Goal: Task Accomplishment & Management: Complete application form

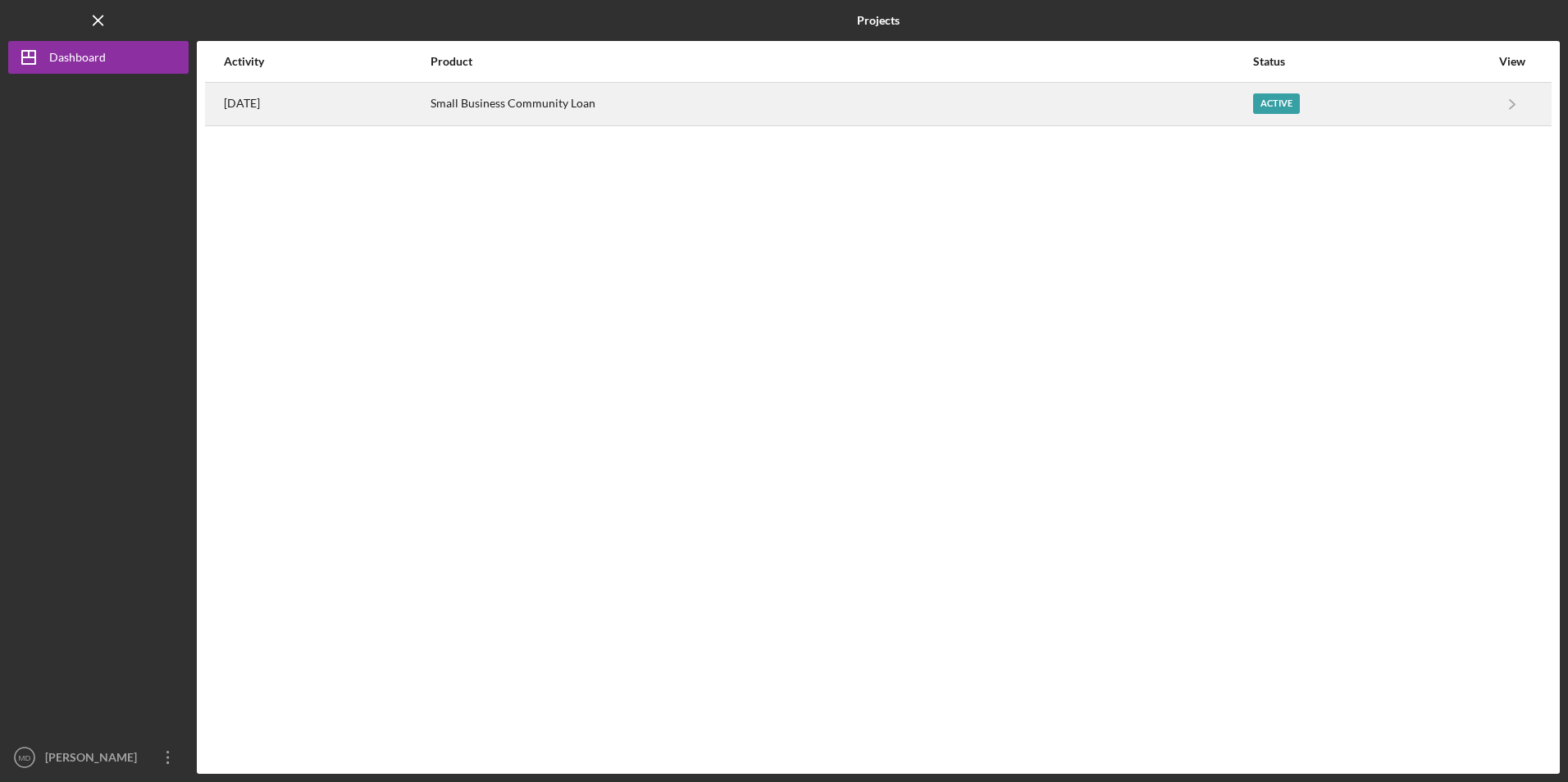
click at [550, 102] on div "Small Business Community Loan" at bounding box center [840, 104] width 820 height 41
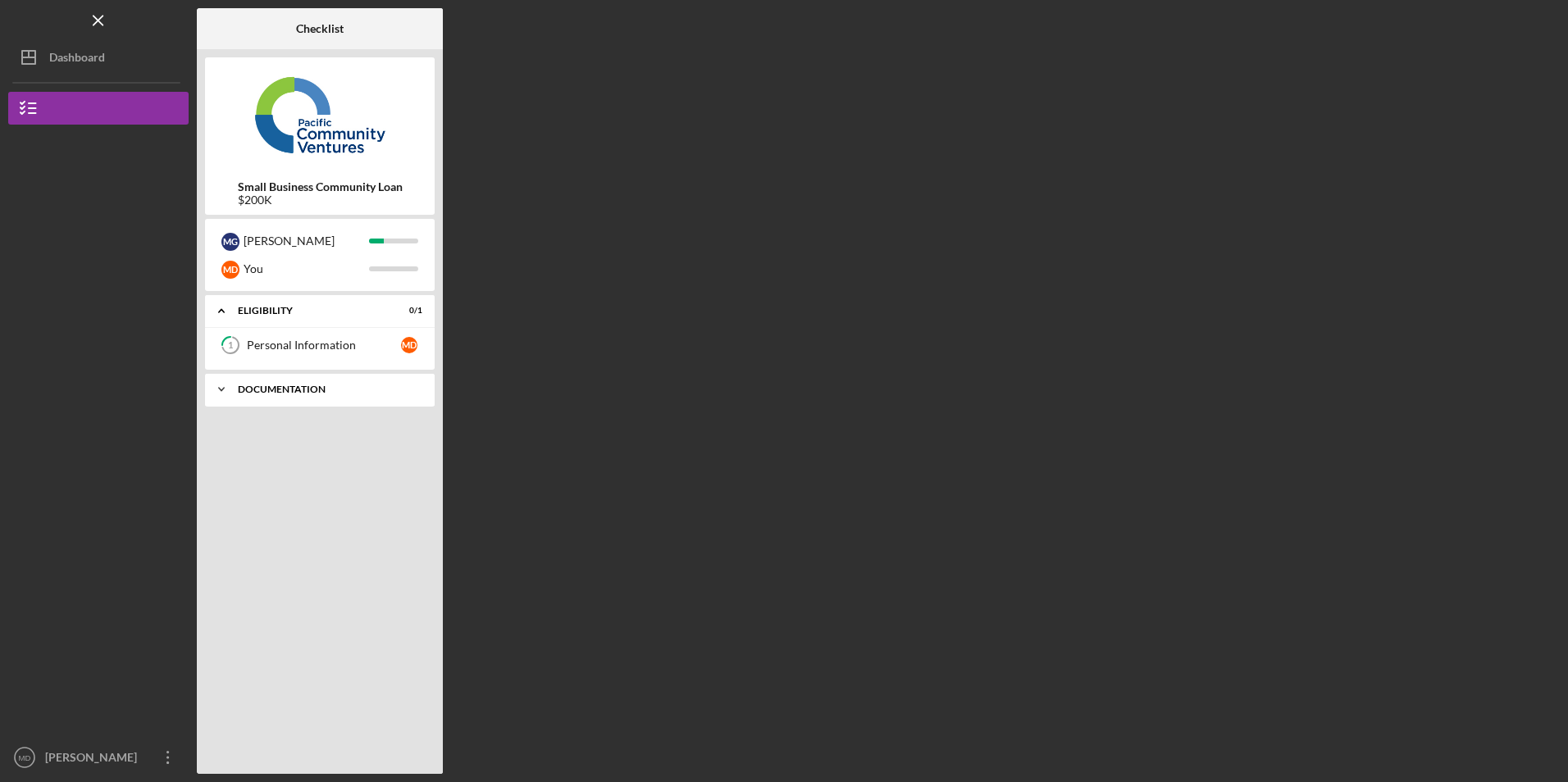
click at [321, 392] on div "Documentation" at bounding box center [325, 389] width 176 height 10
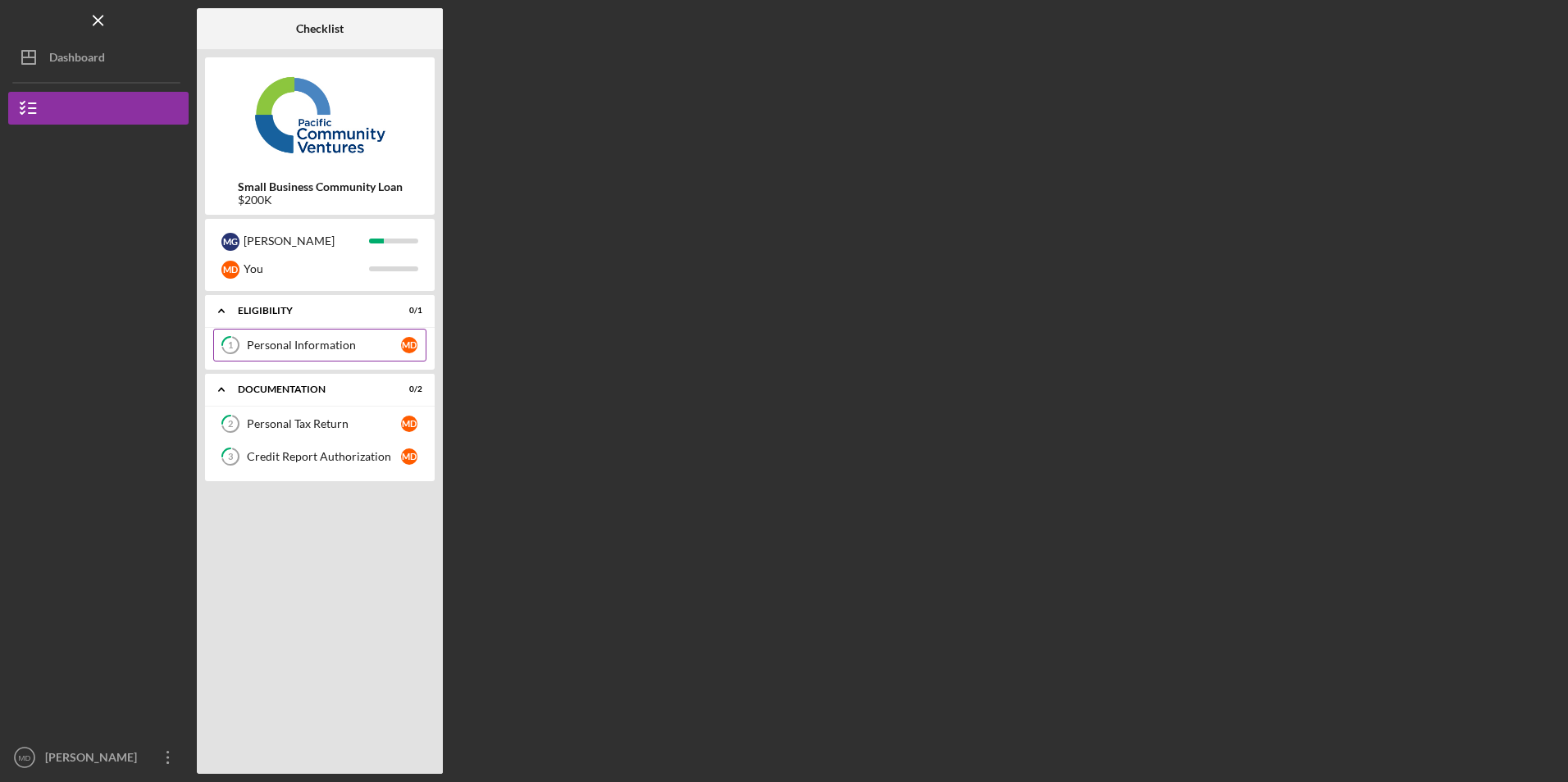
click at [295, 346] on div "Personal Information" at bounding box center [324, 345] width 154 height 13
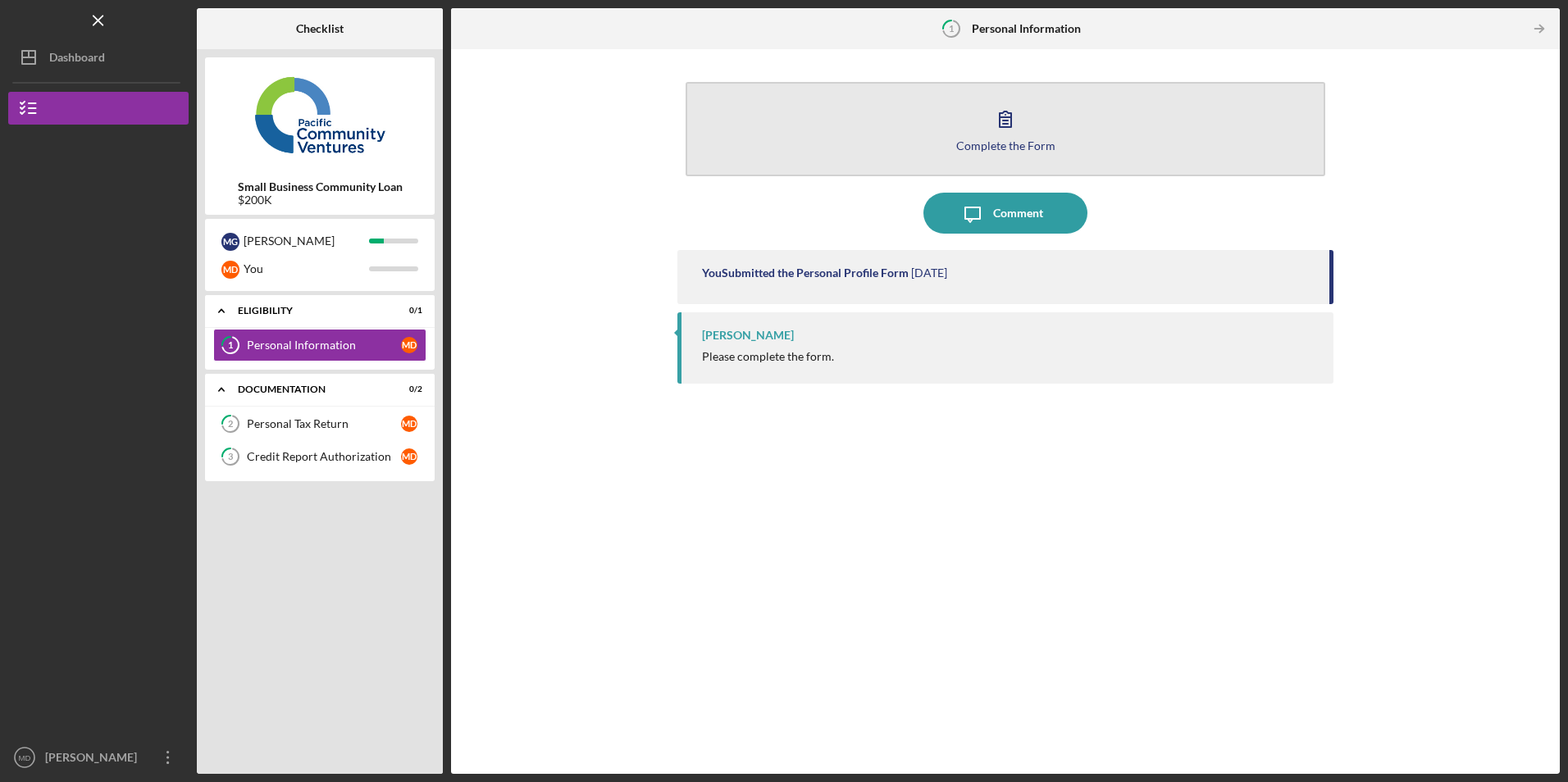
click at [764, 147] on button "Complete the Form Form" at bounding box center [1004, 129] width 638 height 94
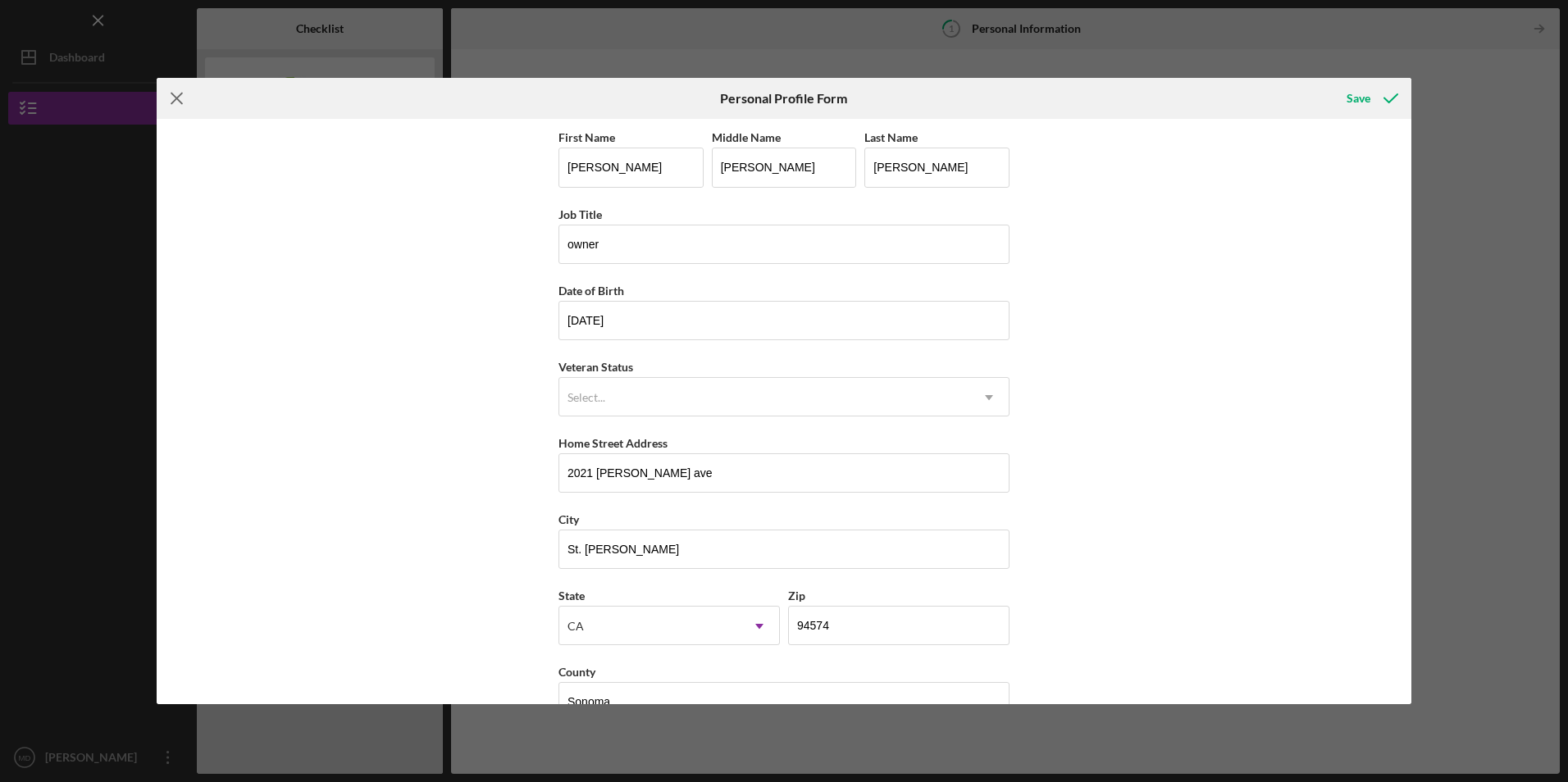
click at [176, 98] on line at bounding box center [177, 99] width 10 height 10
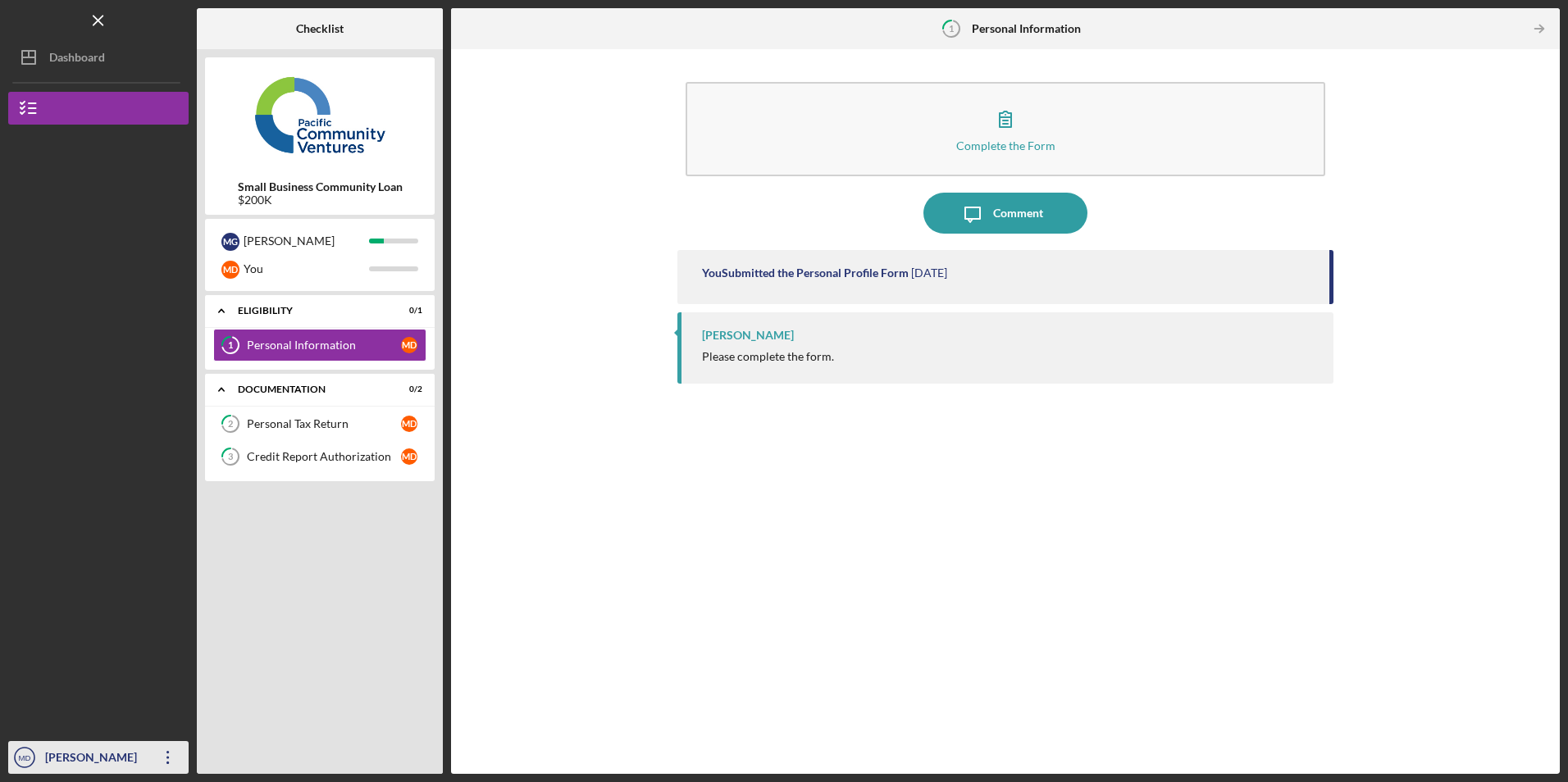
click at [169, 759] on icon "Icon/Overflow" at bounding box center [167, 757] width 41 height 41
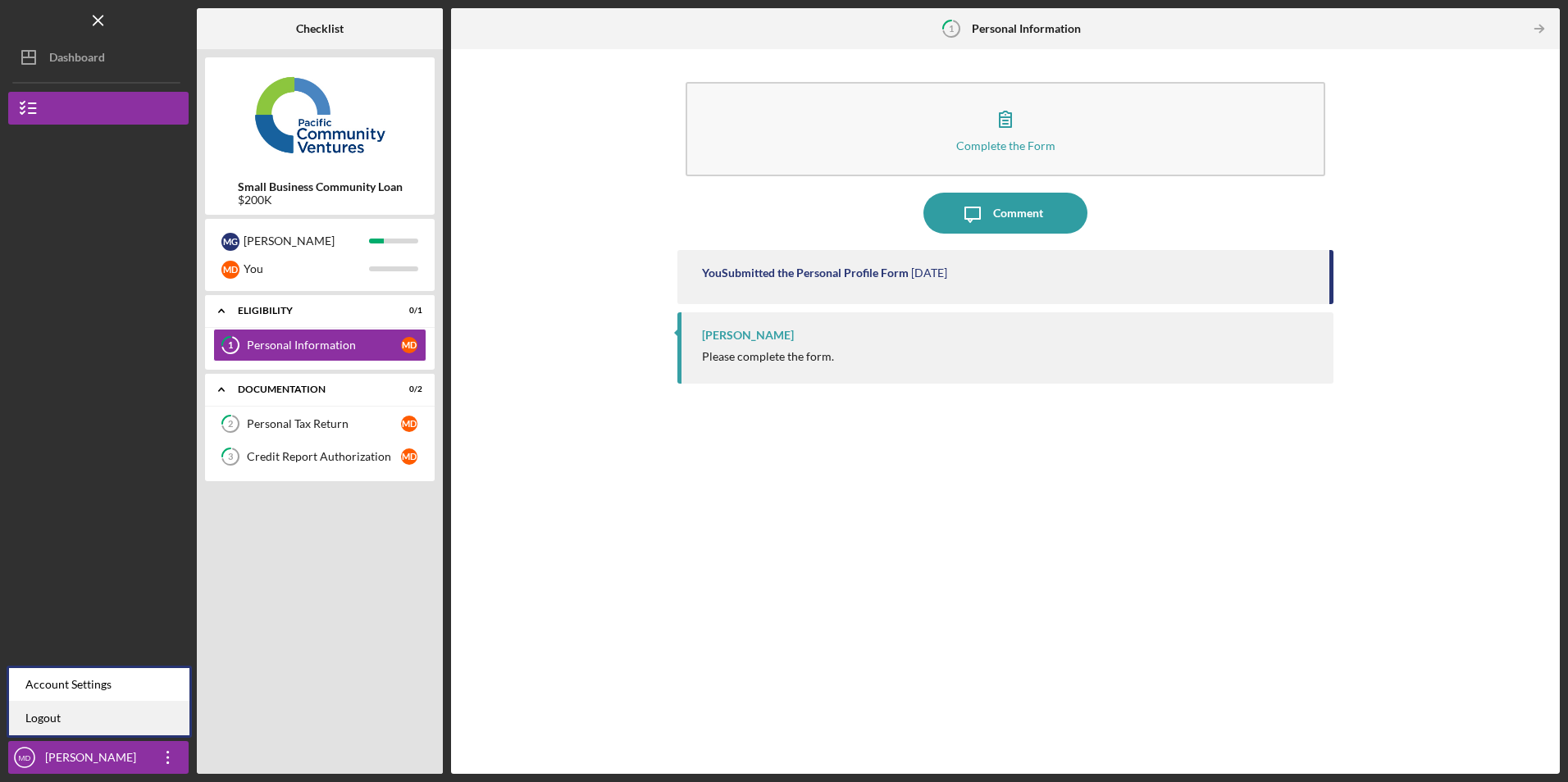
click at [160, 726] on link "Logout" at bounding box center [99, 718] width 180 height 34
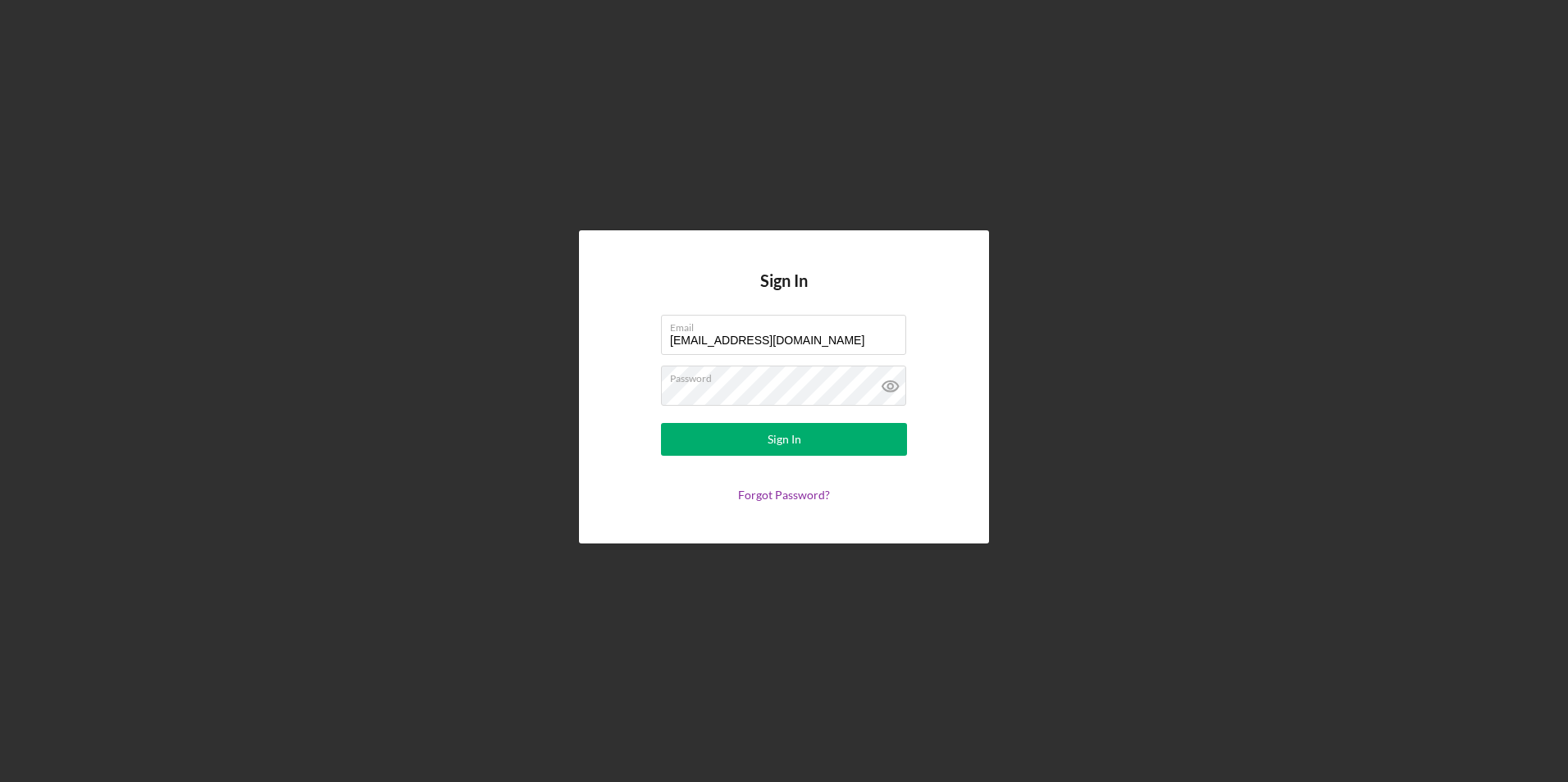
drag, startPoint x: 831, startPoint y: 346, endPoint x: 482, endPoint y: 303, distance: 351.6
click at [482, 303] on div "Sign In Email [EMAIL_ADDRESS][DOMAIN_NAME] Password Sign In Forgot Password?" at bounding box center [783, 386] width 1552 height 773
drag, startPoint x: 824, startPoint y: 342, endPoint x: 536, endPoint y: 329, distance: 288.3
click at [536, 329] on div "Sign In Email [EMAIL_ADDRESS][DOMAIN_NAME] Password Sign In Forgot Password?" at bounding box center [783, 386] width 1552 height 773
type input "[EMAIL_ADDRESS][DOMAIN_NAME]"
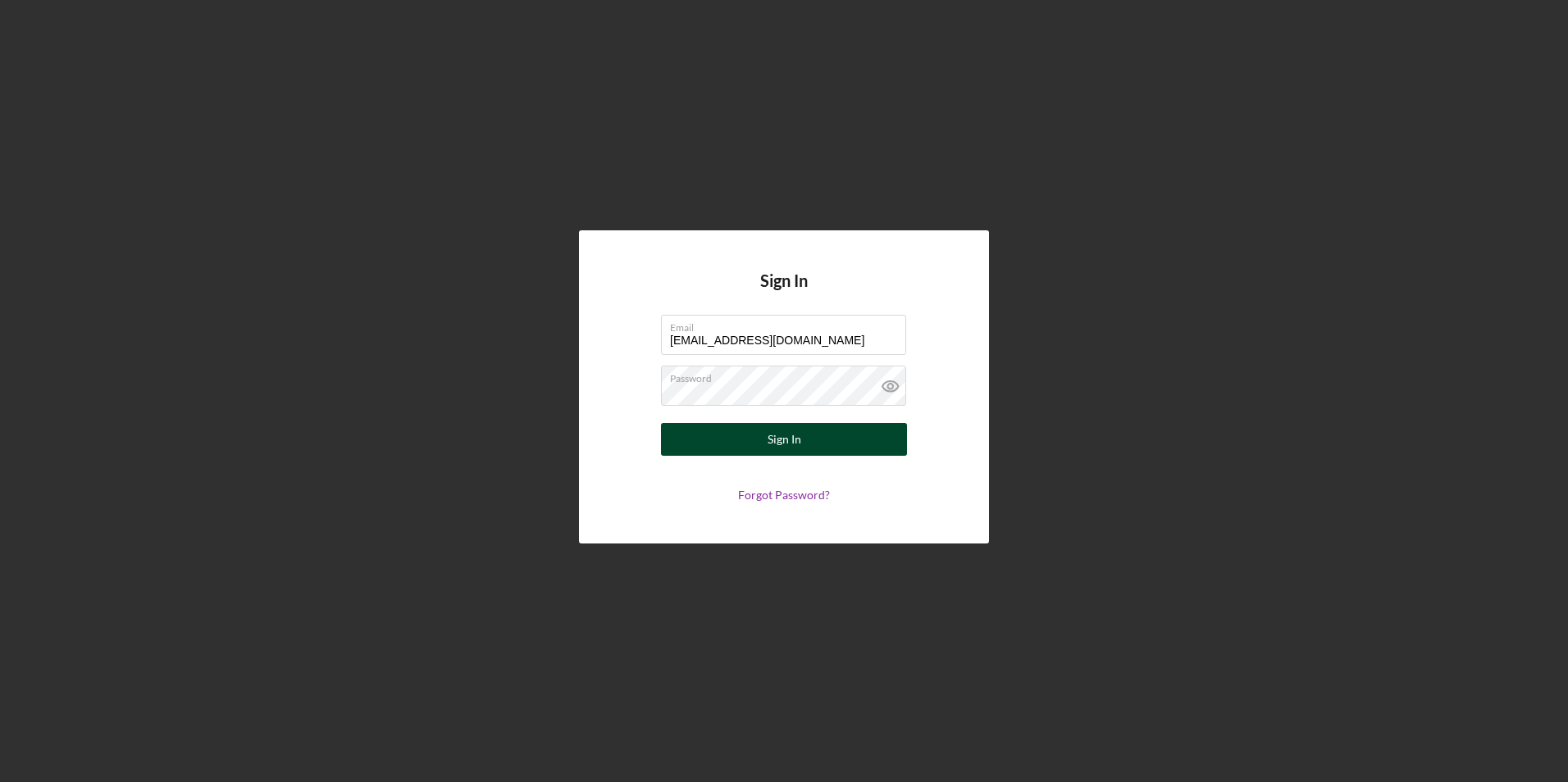
click at [704, 438] on button "Sign In" at bounding box center [784, 439] width 246 height 33
